Goal: Transaction & Acquisition: Purchase product/service

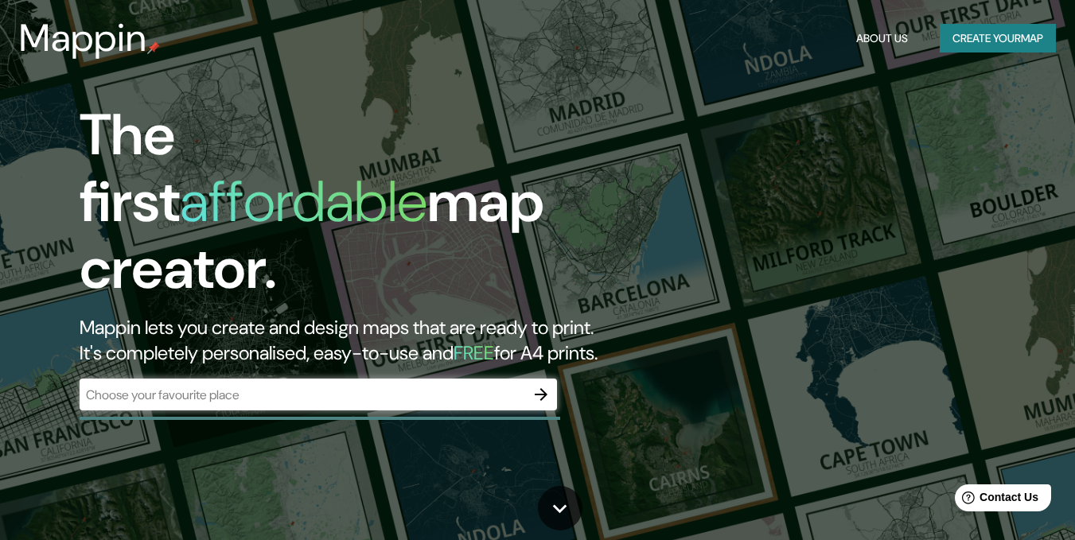
click at [434, 388] on div "​" at bounding box center [318, 395] width 477 height 32
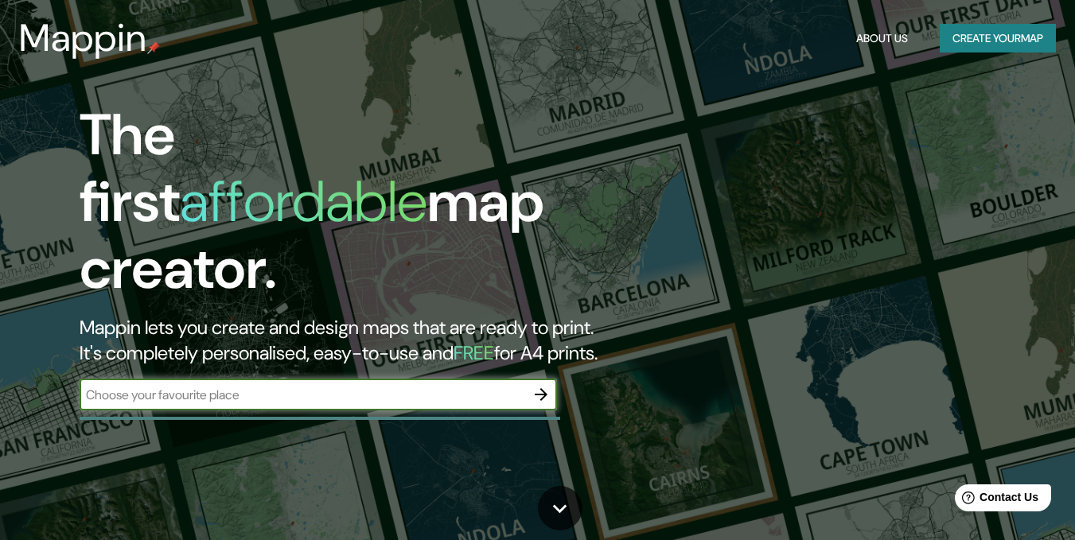
click at [1008, 42] on button "Create your map" at bounding box center [998, 38] width 116 height 29
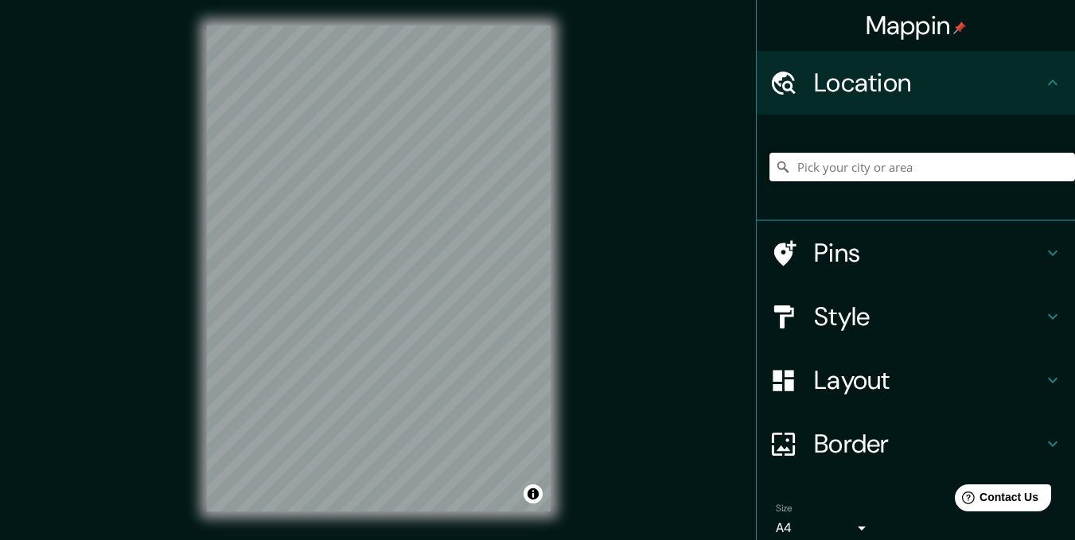
click at [881, 167] on input "Pick your city or area" at bounding box center [921, 167] width 305 height 29
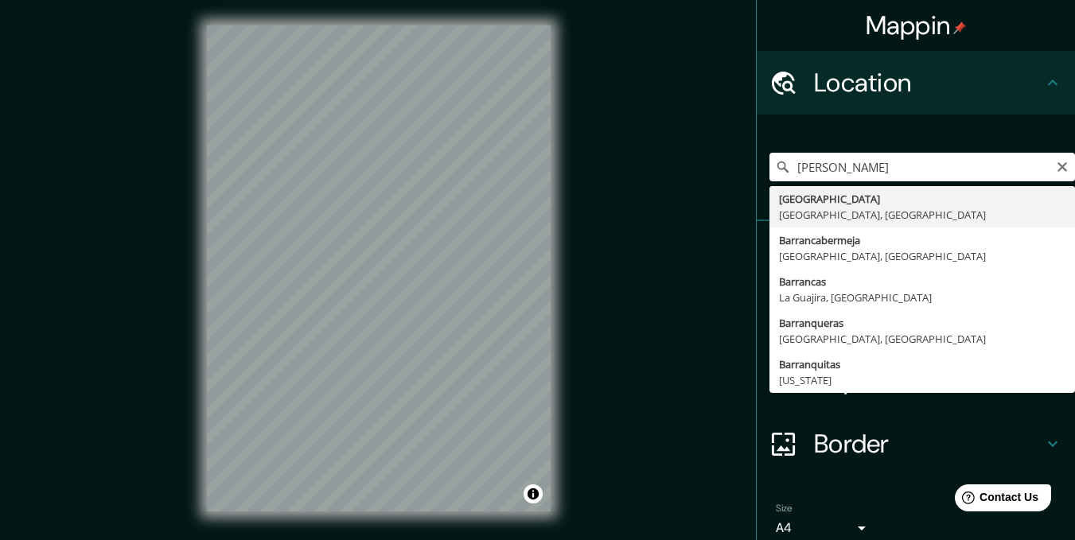
type input "[GEOGRAPHIC_DATA], [GEOGRAPHIC_DATA], [GEOGRAPHIC_DATA]"
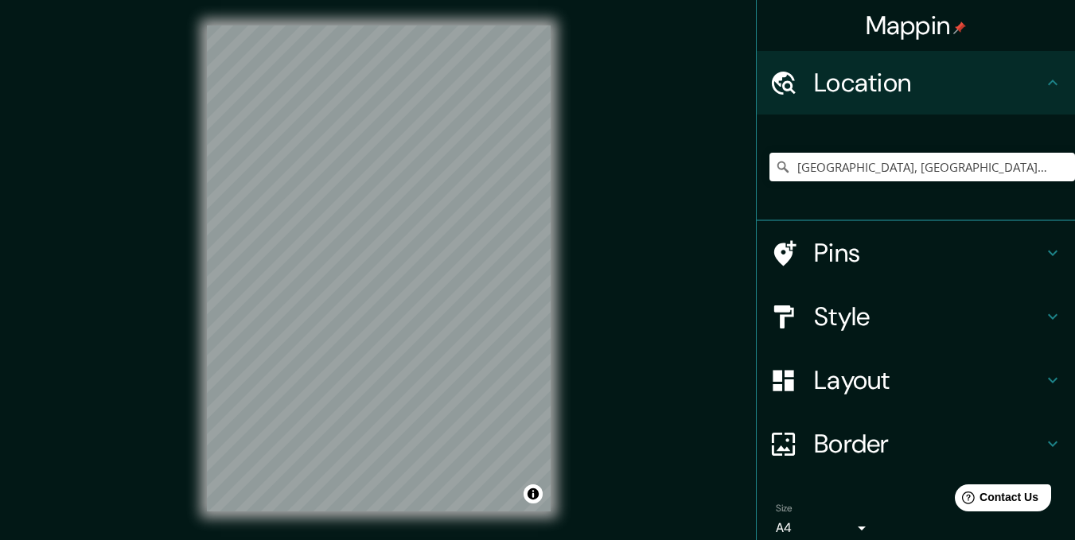
click at [938, 307] on h4 "Style" at bounding box center [928, 317] width 229 height 32
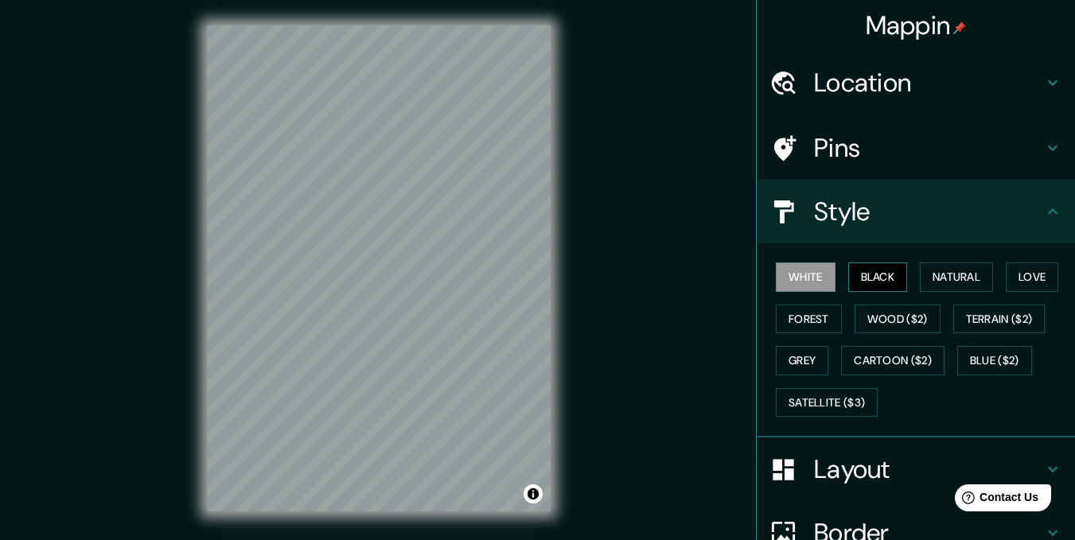
click at [862, 283] on button "Black" at bounding box center [878, 277] width 60 height 29
click at [940, 278] on button "Natural" at bounding box center [956, 277] width 73 height 29
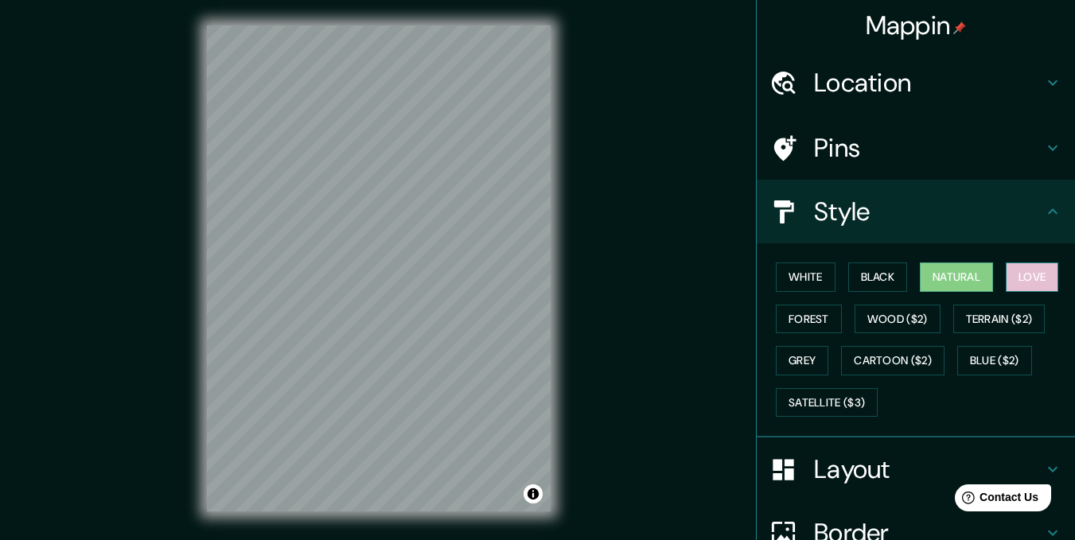
click at [1028, 282] on button "Love" at bounding box center [1032, 277] width 53 height 29
click at [803, 283] on button "White" at bounding box center [806, 277] width 60 height 29
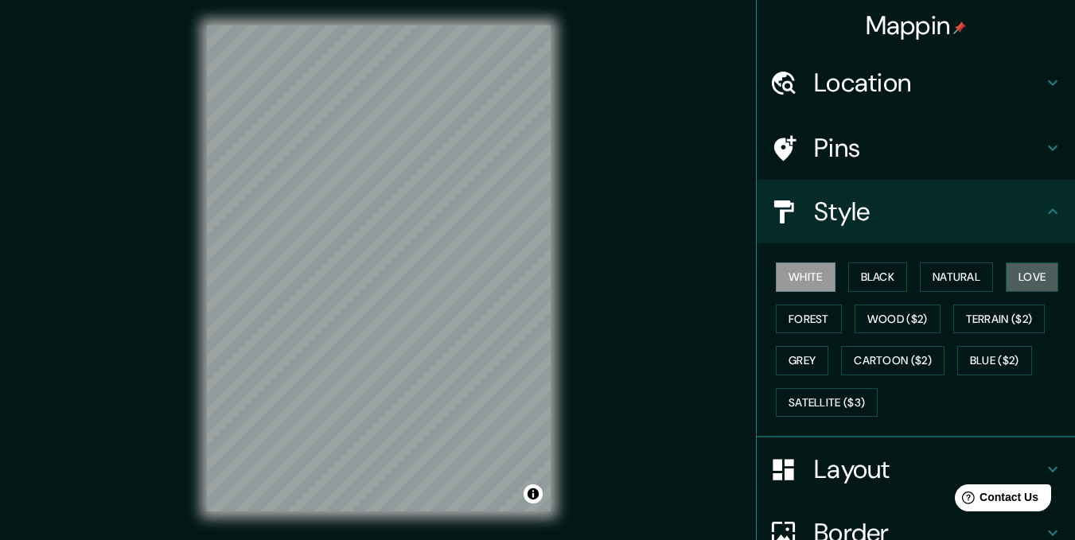
drag, startPoint x: 1018, startPoint y: 270, endPoint x: 936, endPoint y: 305, distance: 89.4
click at [1019, 270] on button "Love" at bounding box center [1032, 277] width 53 height 29
click at [804, 320] on button "Forest" at bounding box center [809, 319] width 66 height 29
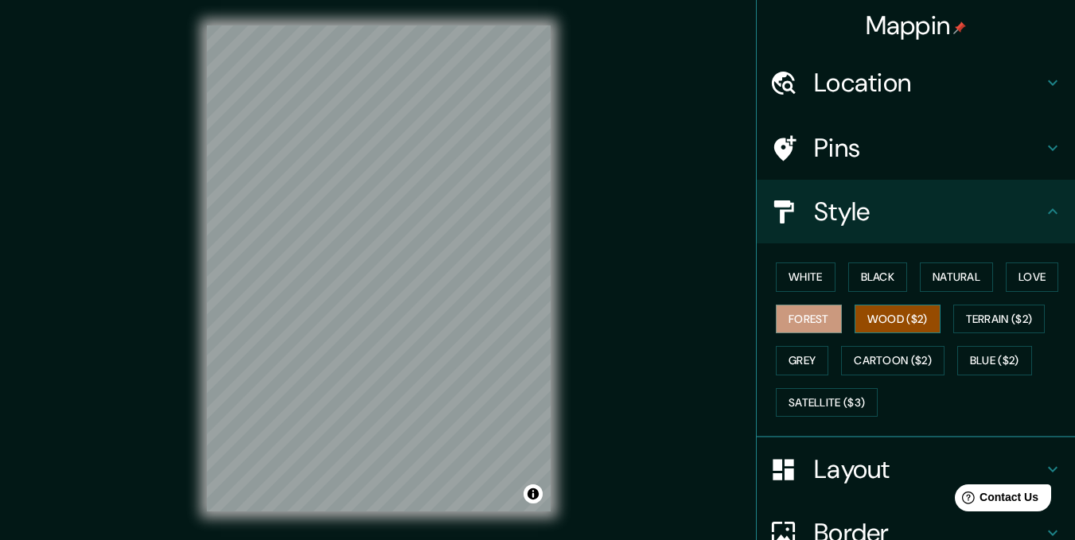
click at [867, 318] on button "Wood ($2)" at bounding box center [897, 319] width 86 height 29
click at [798, 365] on button "Grey" at bounding box center [802, 360] width 53 height 29
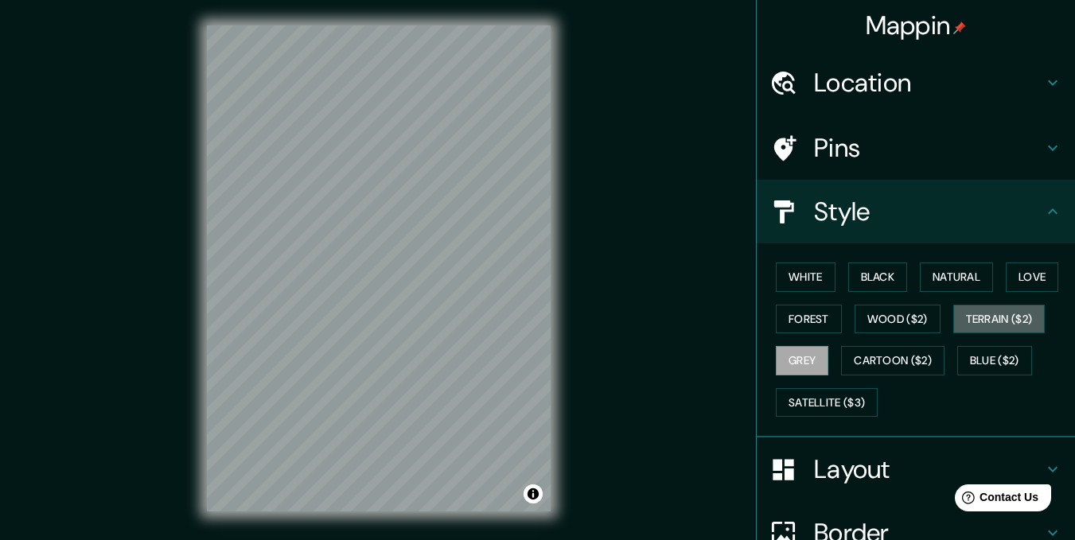
drag, startPoint x: 976, startPoint y: 317, endPoint x: 942, endPoint y: 321, distance: 34.4
click at [979, 316] on button "Terrain ($2)" at bounding box center [999, 319] width 92 height 29
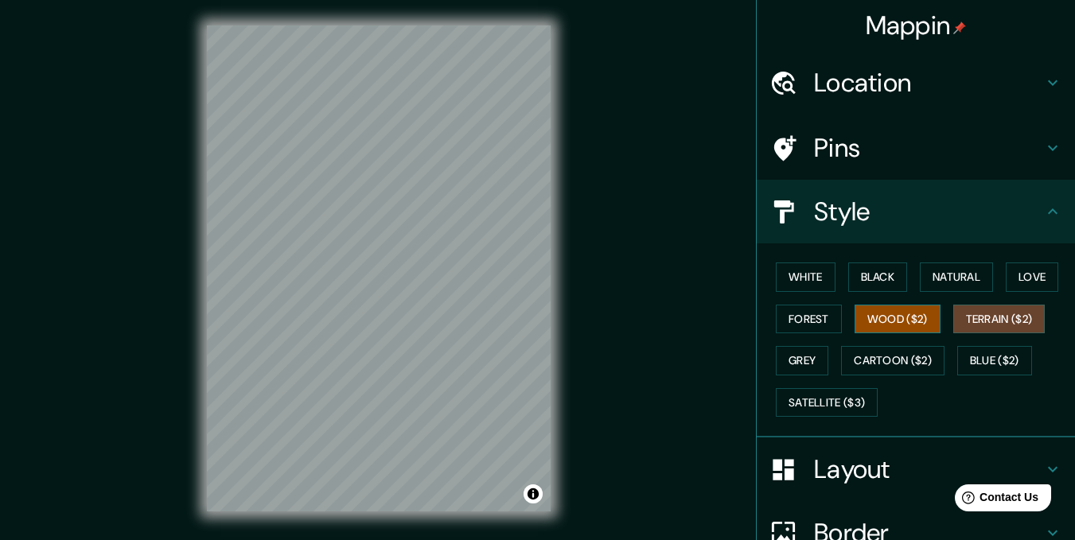
click at [907, 329] on button "Wood ($2)" at bounding box center [897, 319] width 86 height 29
click at [796, 368] on button "Grey" at bounding box center [802, 360] width 53 height 29
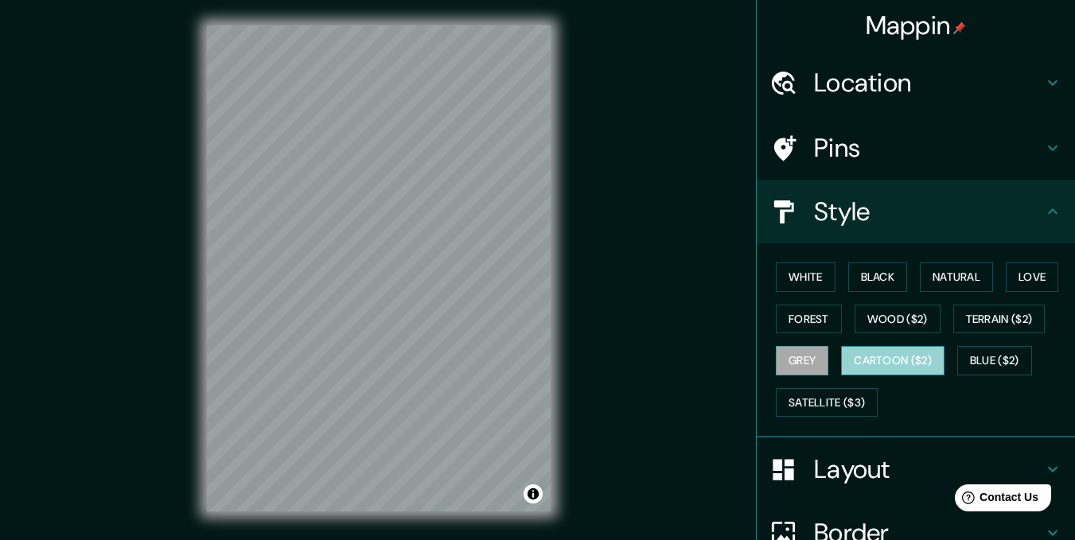
click at [880, 369] on button "Cartoon ($2)" at bounding box center [892, 360] width 103 height 29
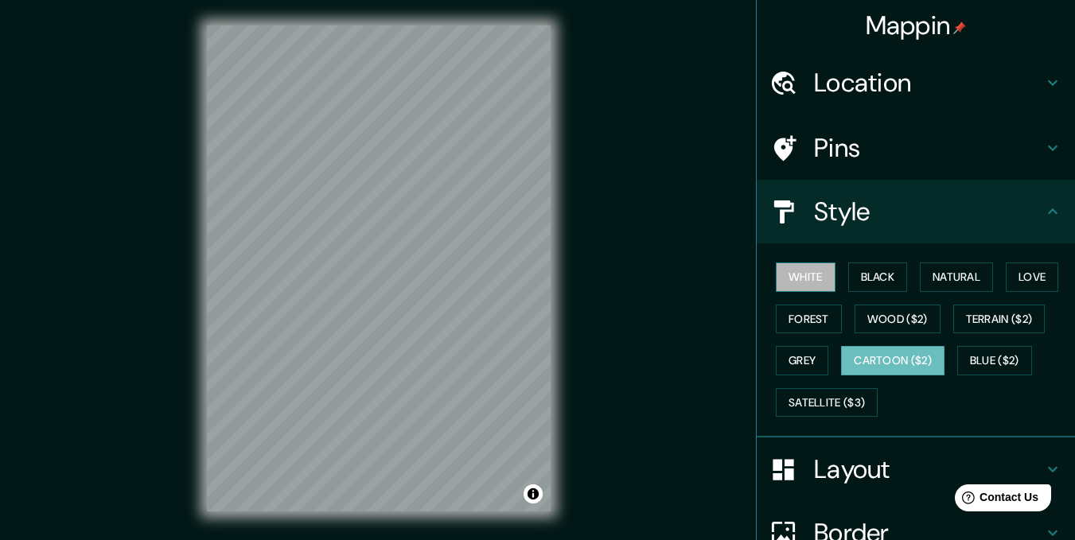
click at [800, 280] on button "White" at bounding box center [806, 277] width 60 height 29
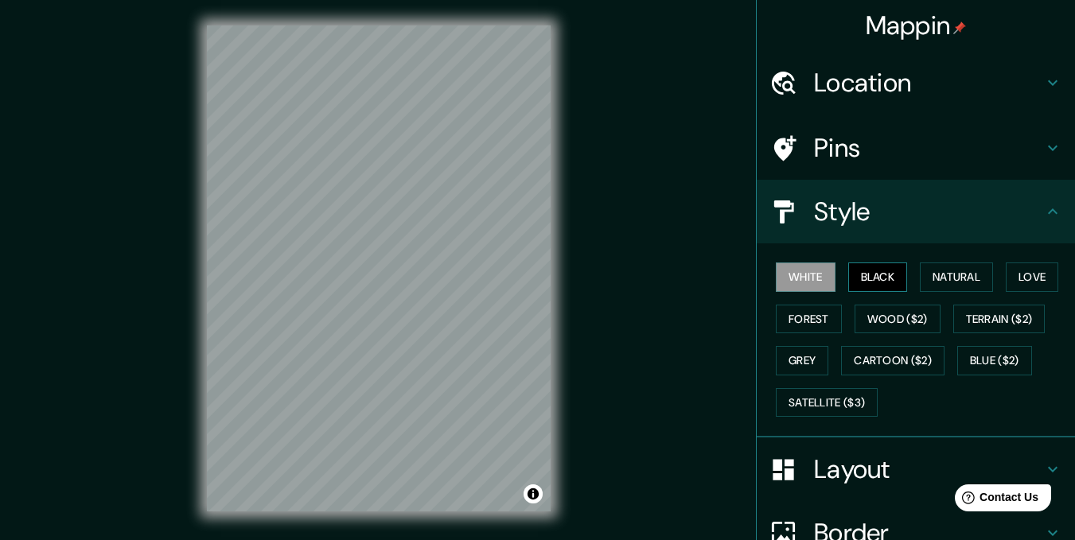
click at [870, 278] on button "Black" at bounding box center [878, 277] width 60 height 29
drag, startPoint x: 939, startPoint y: 278, endPoint x: 1005, endPoint y: 274, distance: 66.1
click at [940, 277] on button "Natural" at bounding box center [956, 277] width 73 height 29
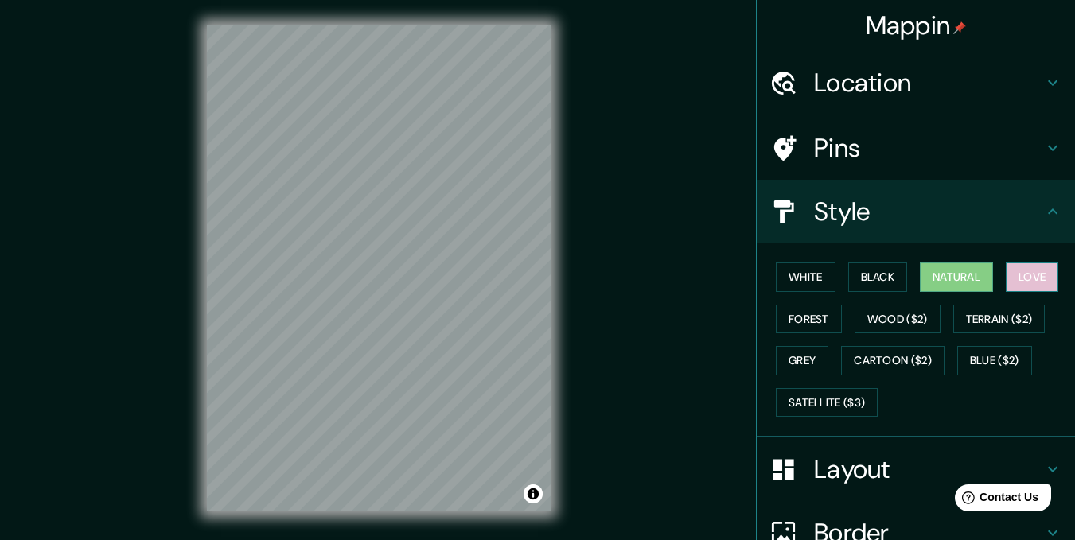
click at [1037, 278] on button "Love" at bounding box center [1032, 277] width 53 height 29
click at [938, 276] on button "Natural" at bounding box center [956, 277] width 73 height 29
click at [859, 274] on button "Black" at bounding box center [878, 277] width 60 height 29
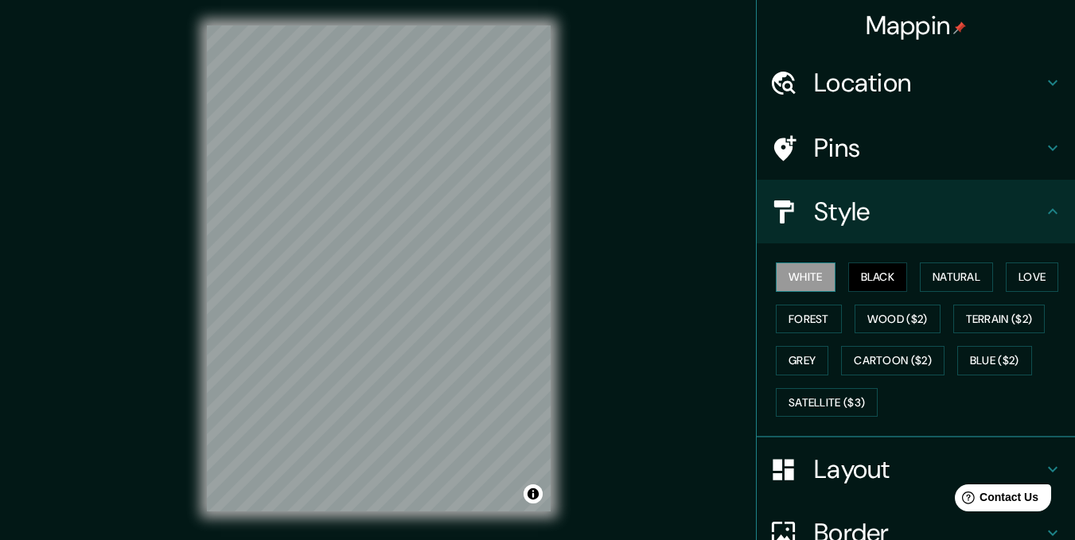
click at [794, 278] on button "White" at bounding box center [806, 277] width 60 height 29
